Goal: Task Accomplishment & Management: Manage account settings

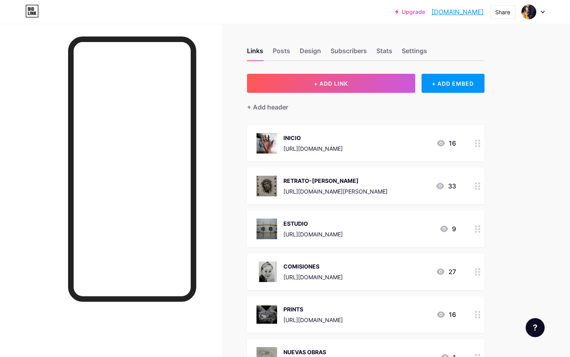
click at [543, 11] on icon at bounding box center [543, 12] width 4 height 3
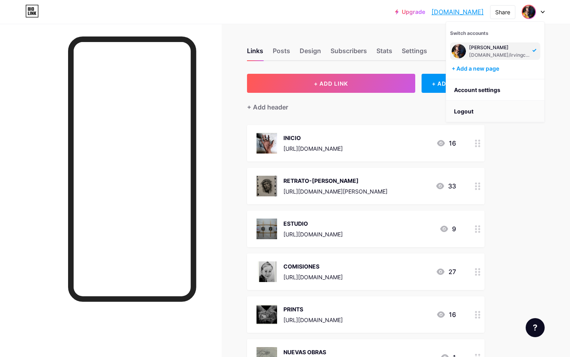
click at [469, 110] on li "Logout" at bounding box center [495, 111] width 98 height 21
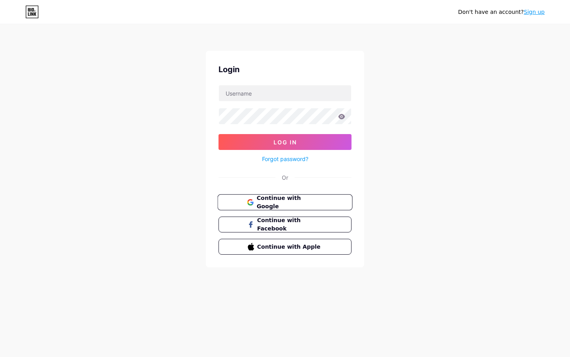
click at [304, 202] on span "Continue with Google" at bounding box center [290, 202] width 66 height 17
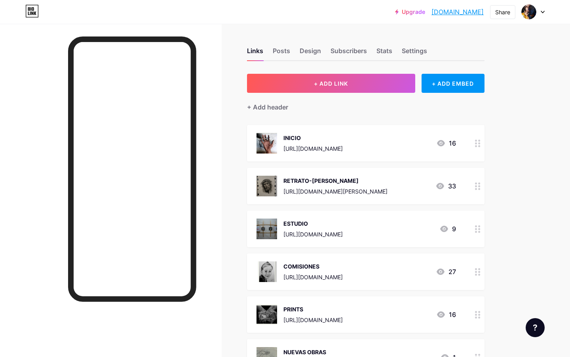
click at [542, 11] on icon at bounding box center [543, 12] width 3 height 2
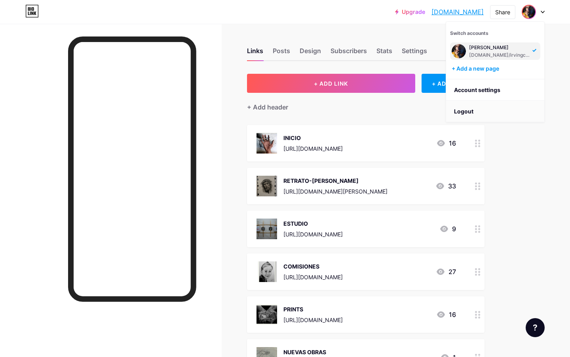
click at [482, 111] on li "Logout" at bounding box center [495, 111] width 98 height 21
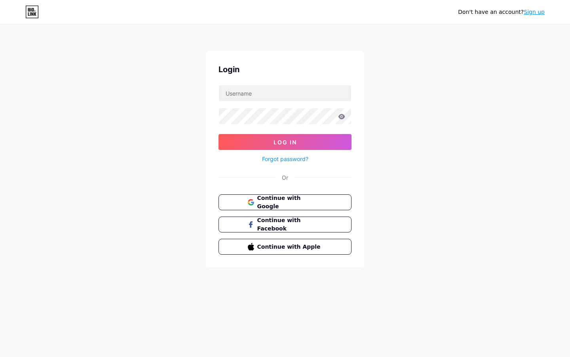
click at [326, 105] on form "Log In Forgot password?" at bounding box center [285, 124] width 133 height 79
type input "c"
type input "[DOMAIN_NAME]"
